Goal: Navigation & Orientation: Find specific page/section

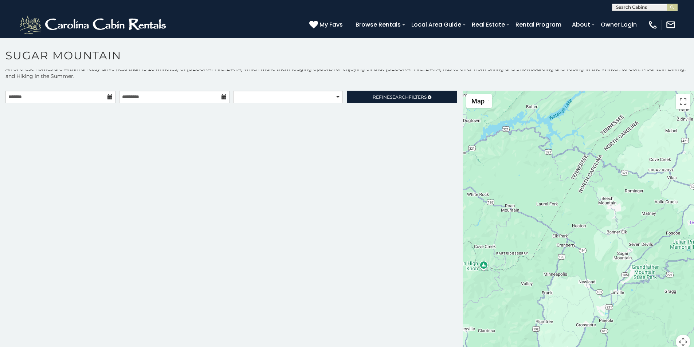
scroll to position [15, 0]
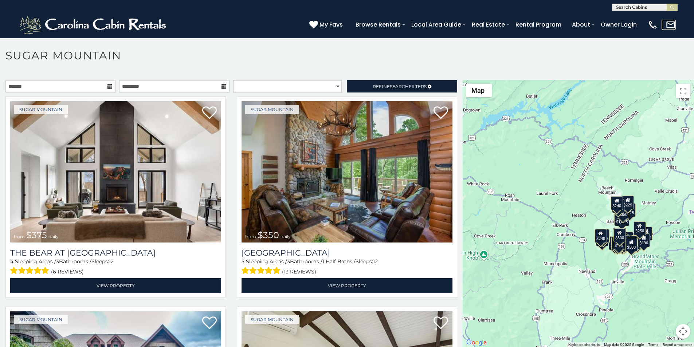
click at [671, 24] on link at bounding box center [669, 25] width 14 height 10
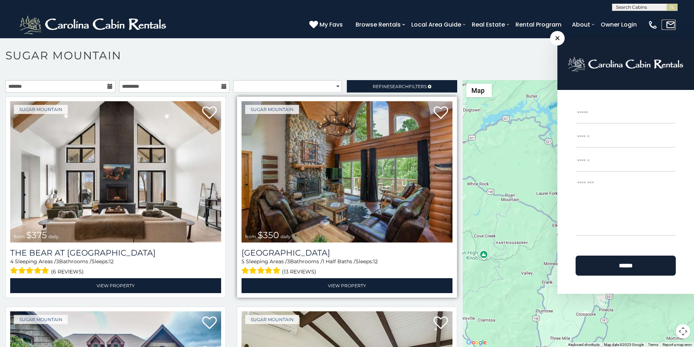
scroll to position [15, 0]
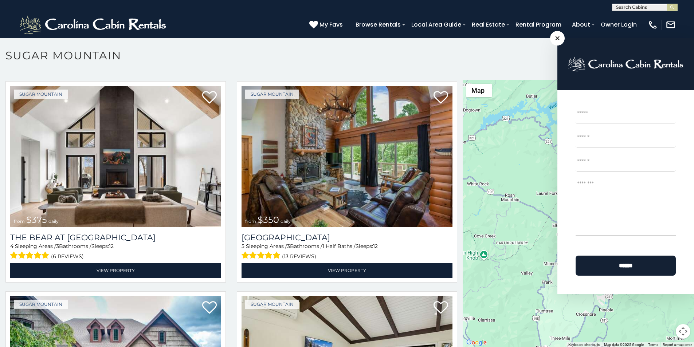
click at [19, 345] on p at bounding box center [347, 217] width 694 height 275
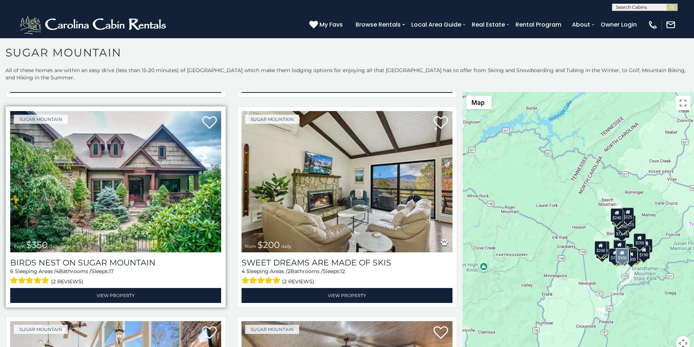
scroll to position [319, 0]
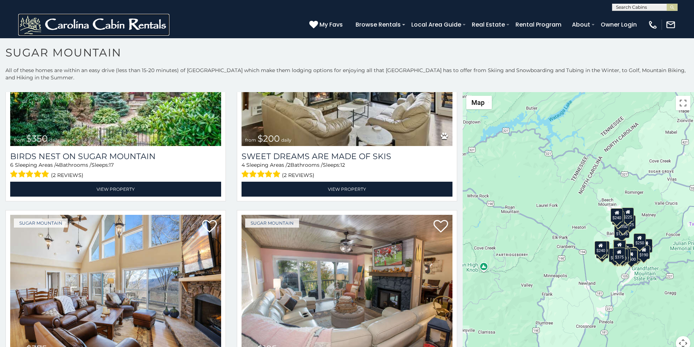
click at [26, 27] on img at bounding box center [93, 25] width 151 height 22
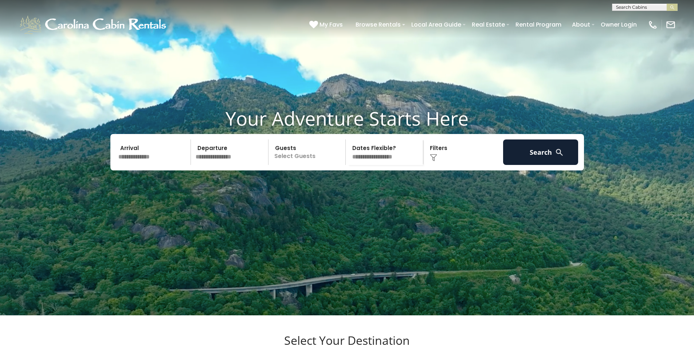
scroll to position [30, 0]
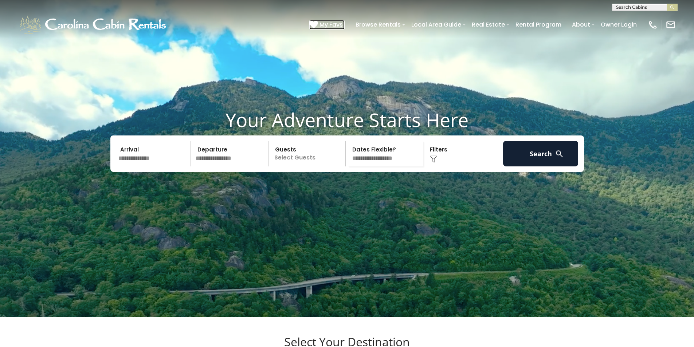
click at [318, 21] on icon at bounding box center [313, 24] width 9 height 9
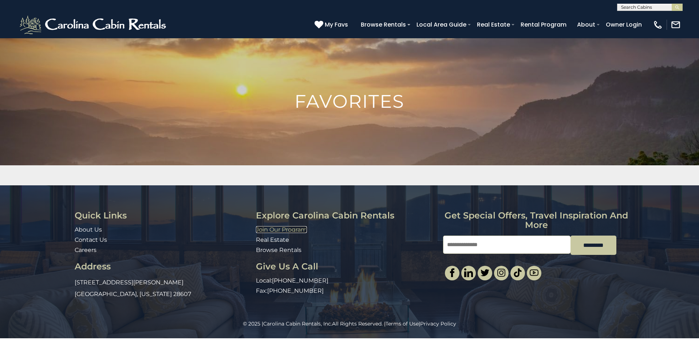
click at [261, 227] on link "Join Our Program" at bounding box center [281, 229] width 51 height 7
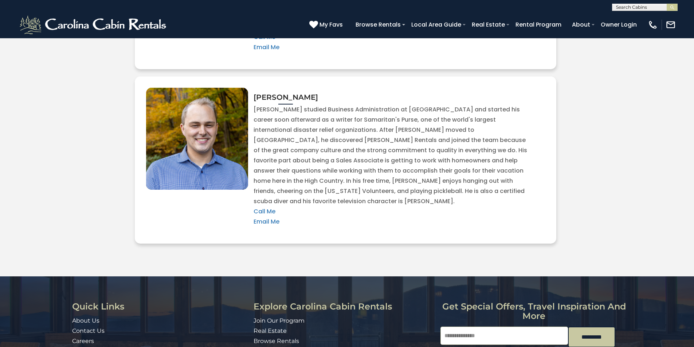
scroll to position [1615, 0]
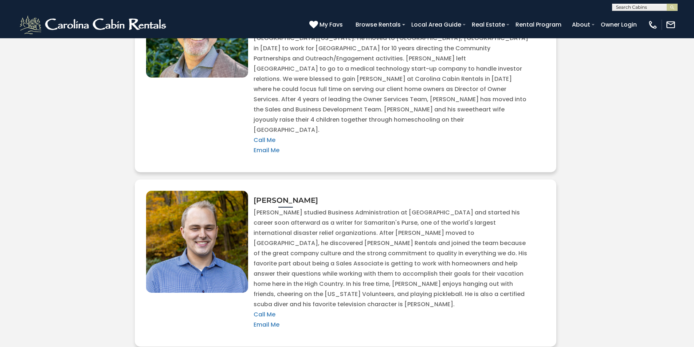
scroll to position [1509, 0]
